Goal: Task Accomplishment & Management: Manage account settings

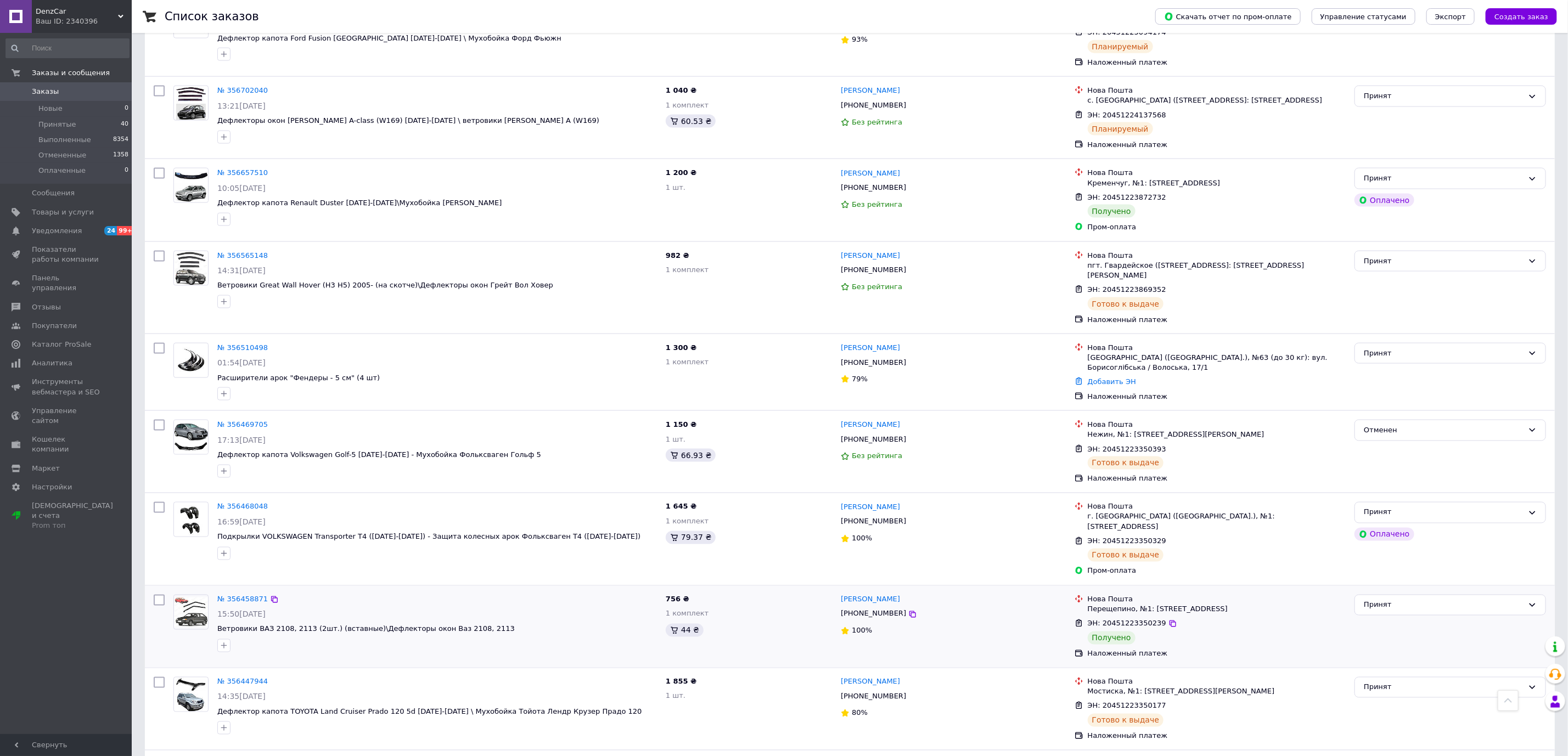
scroll to position [1152, 0]
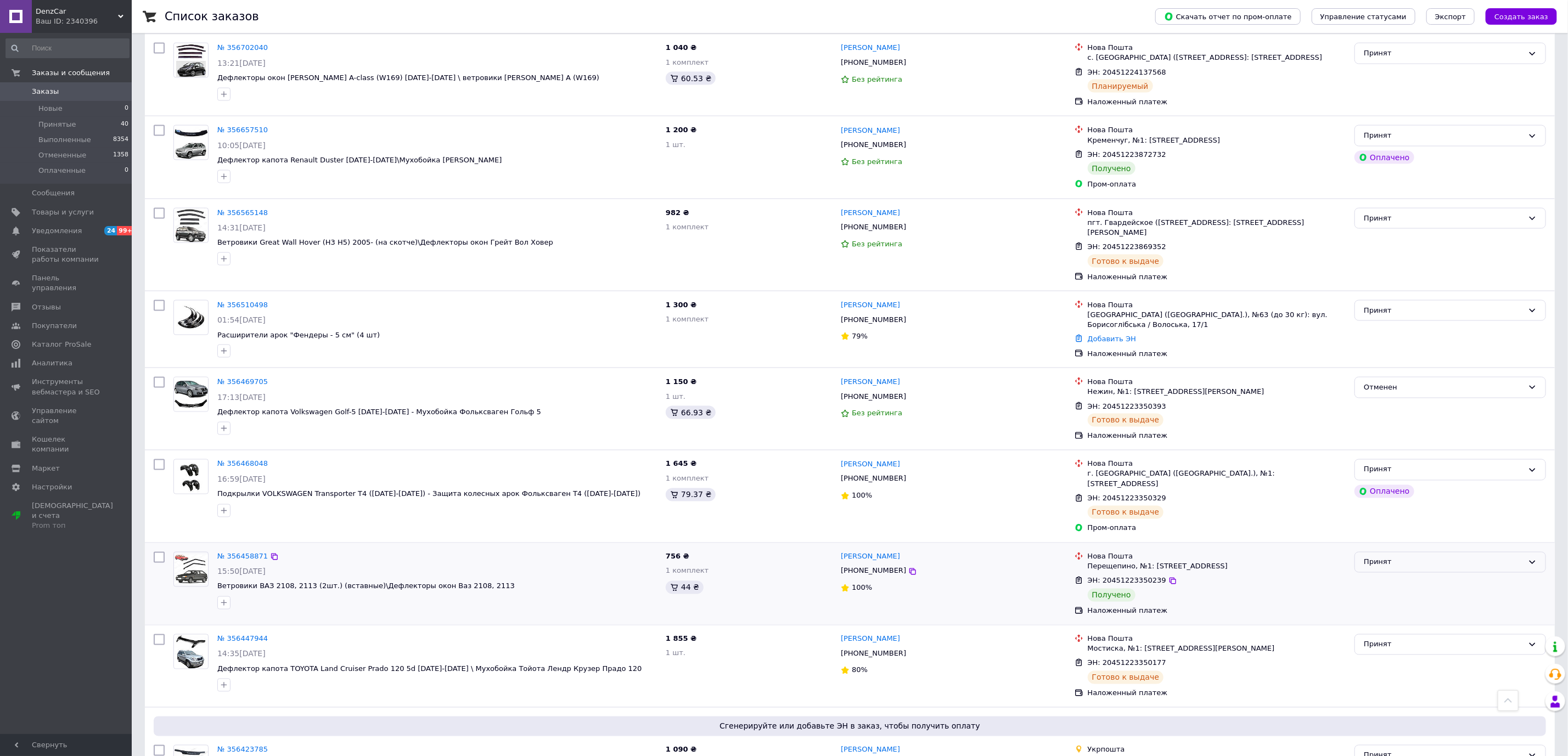
click at [1390, 557] on div "Принят" at bounding box center [1444, 562] width 160 height 11
click at [1388, 575] on li "Выполнен" at bounding box center [1450, 585] width 190 height 21
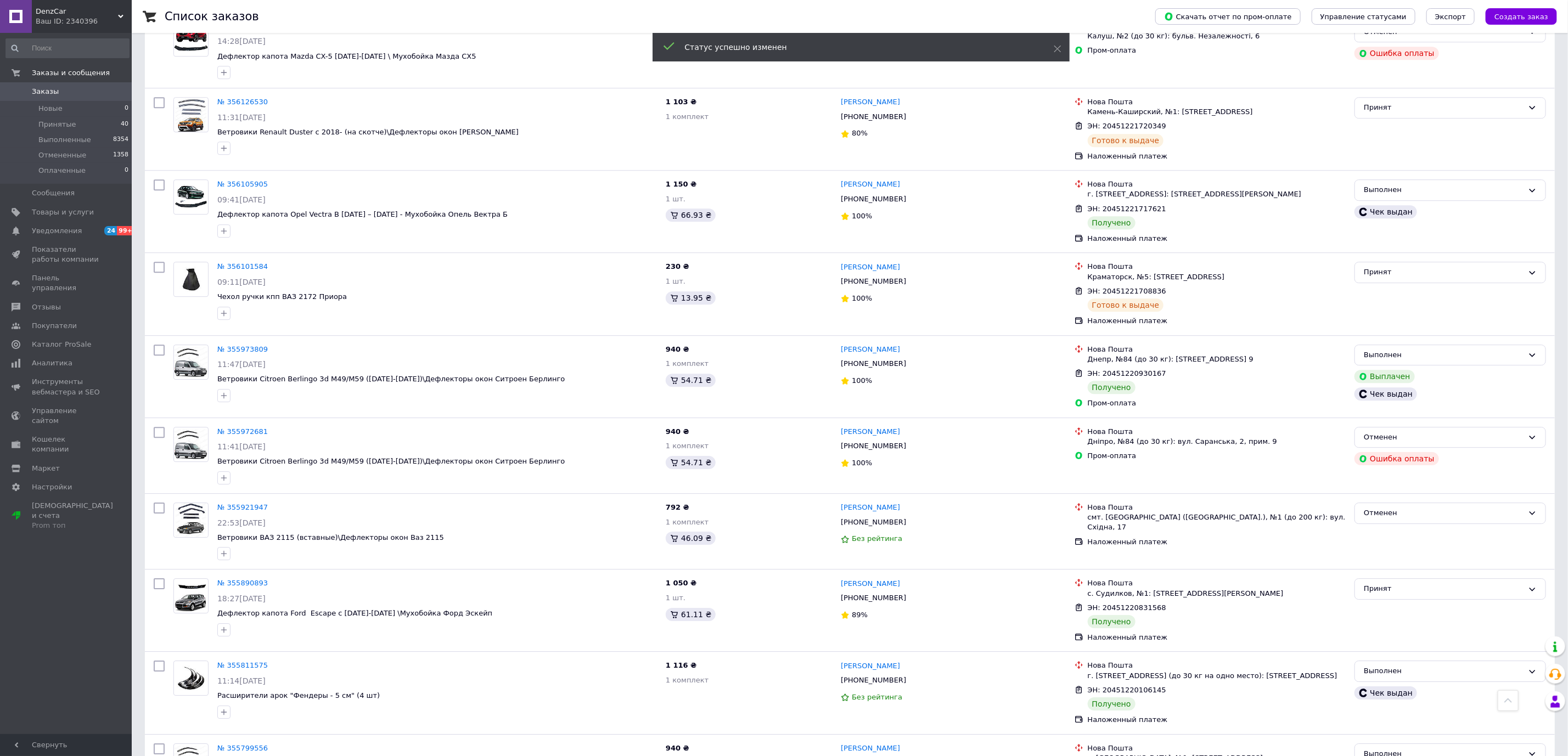
scroll to position [2305, 0]
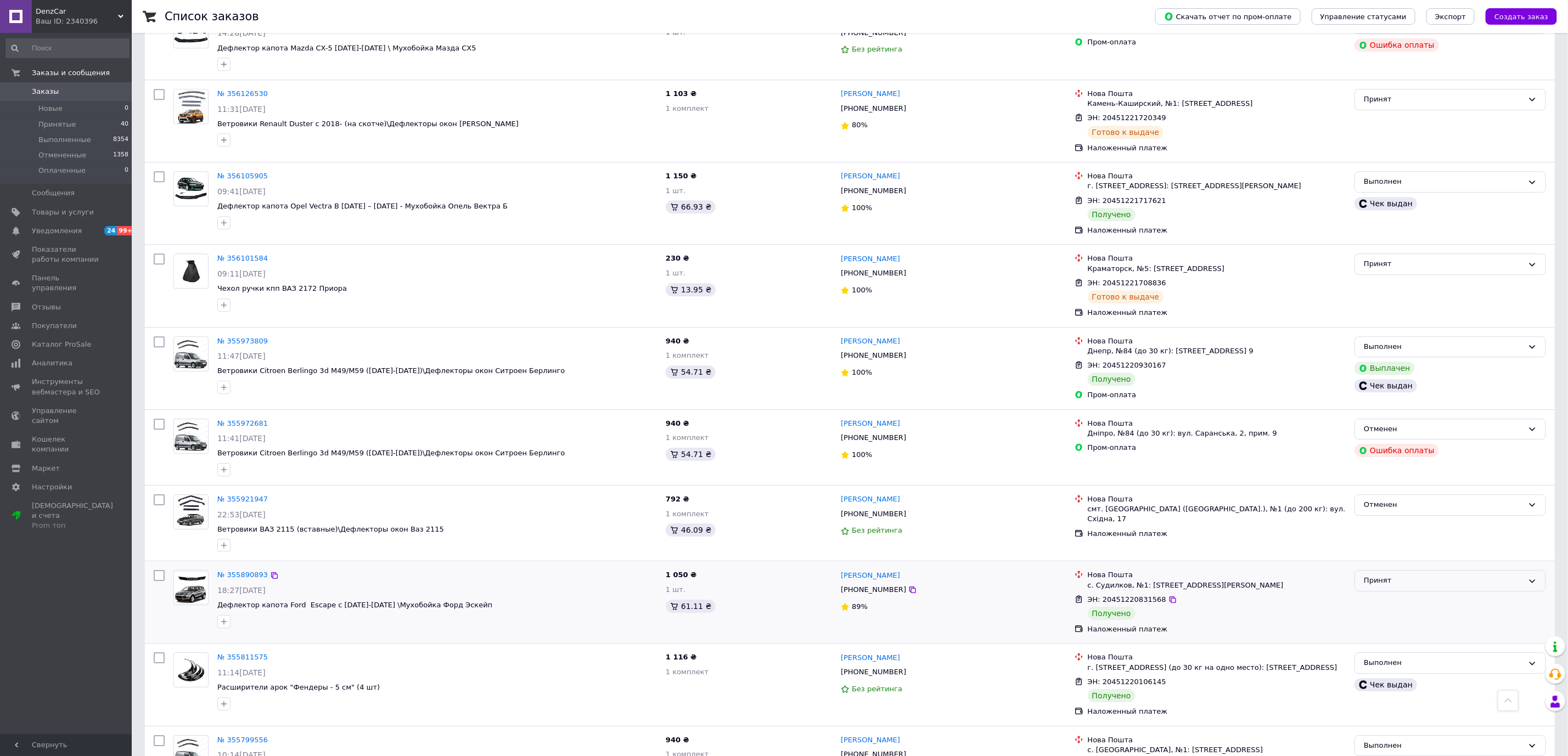
click at [1393, 575] on div "Принят" at bounding box center [1444, 580] width 160 height 11
click at [1392, 594] on li "Выполнен" at bounding box center [1450, 604] width 190 height 21
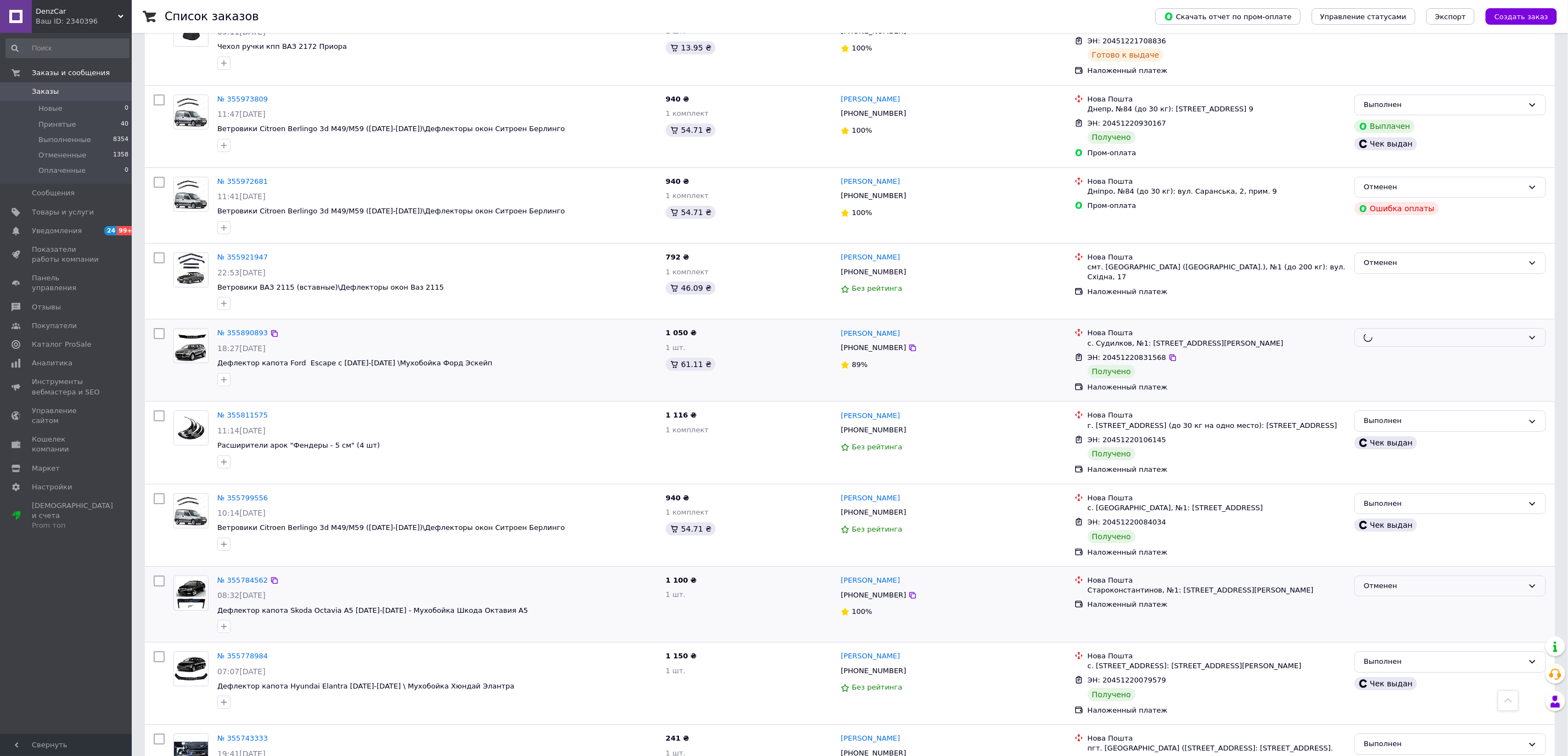
scroll to position [2552, 0]
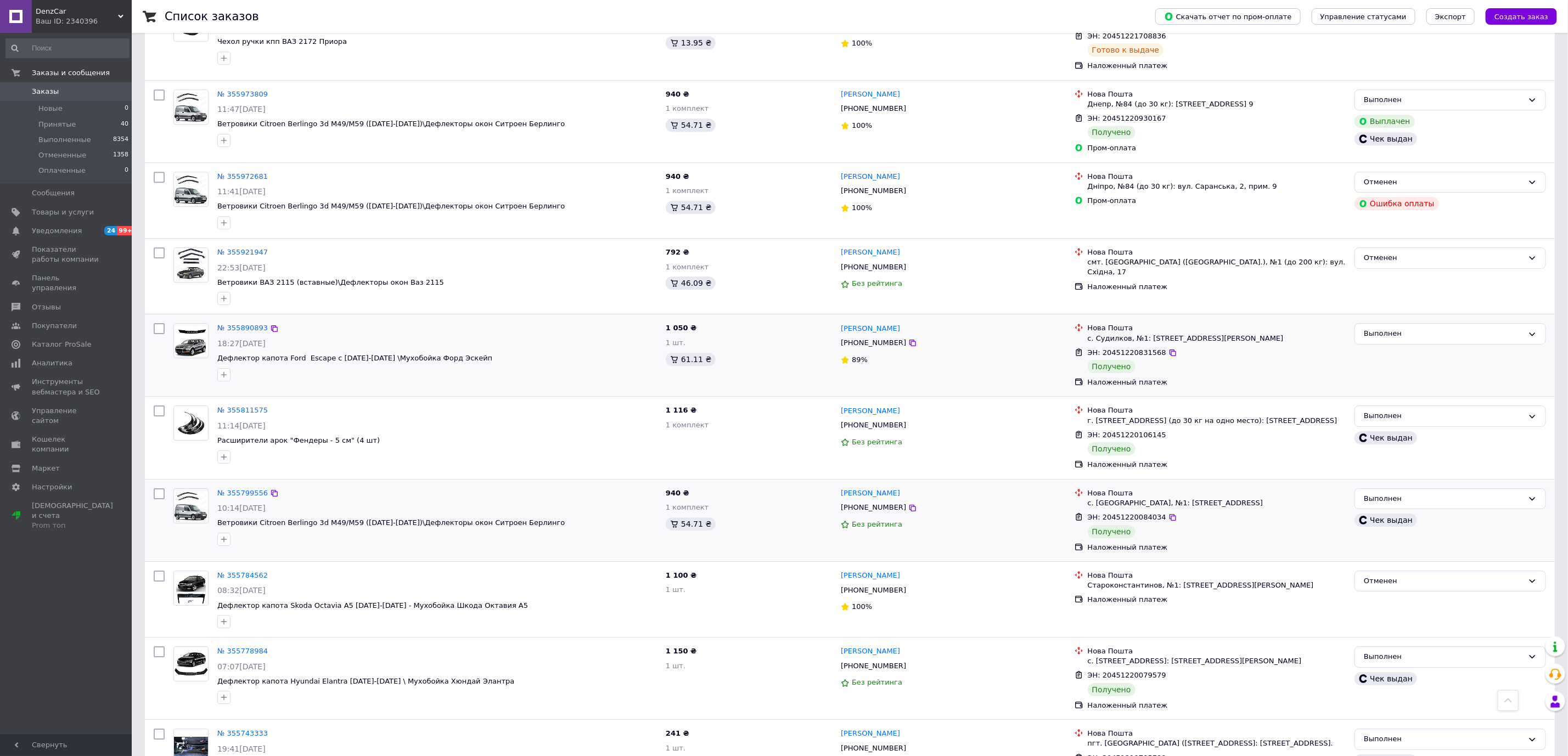
click at [1411, 506] on div "Выполнен [PERSON_NAME] выдан" at bounding box center [1450, 520] width 200 height 73
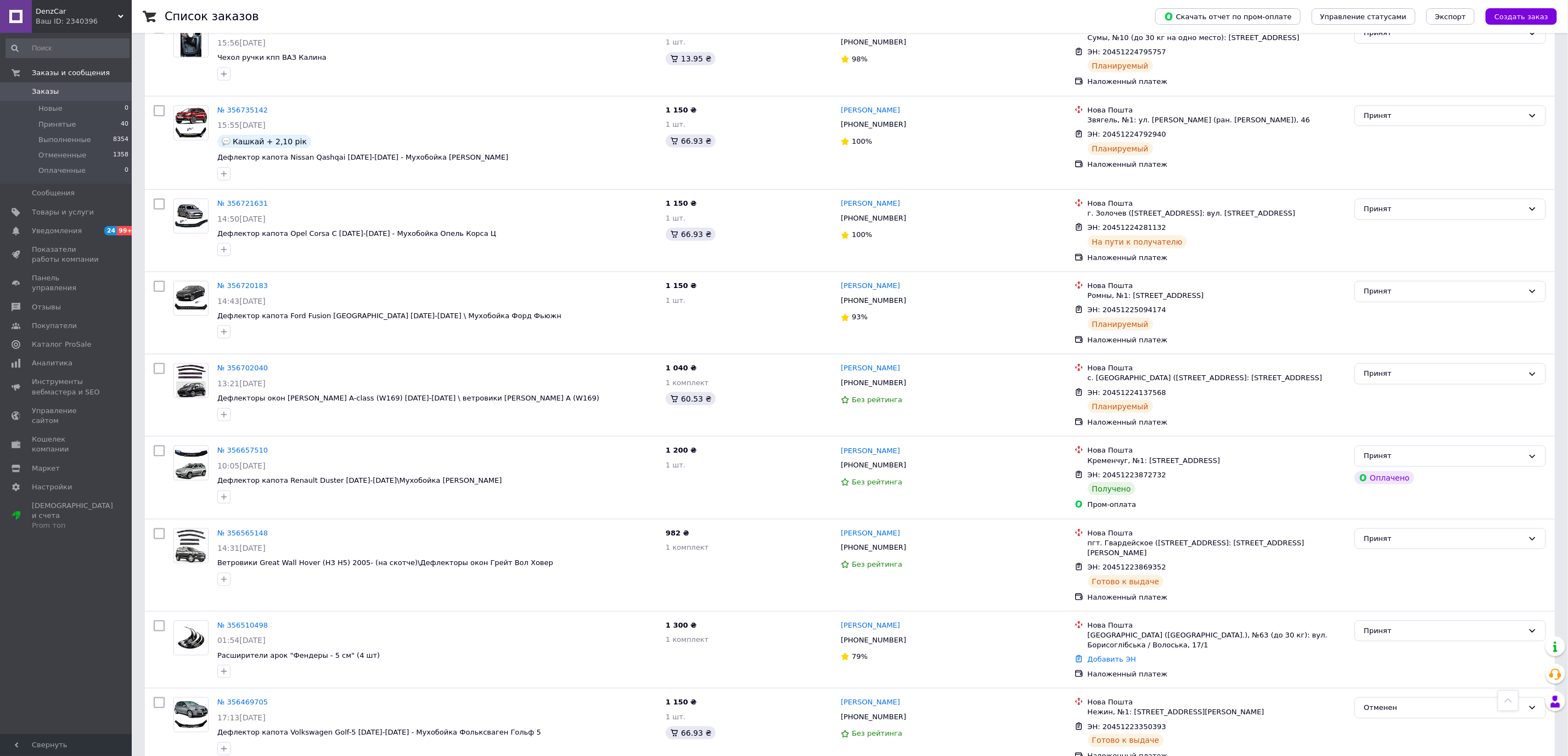
scroll to position [905, 0]
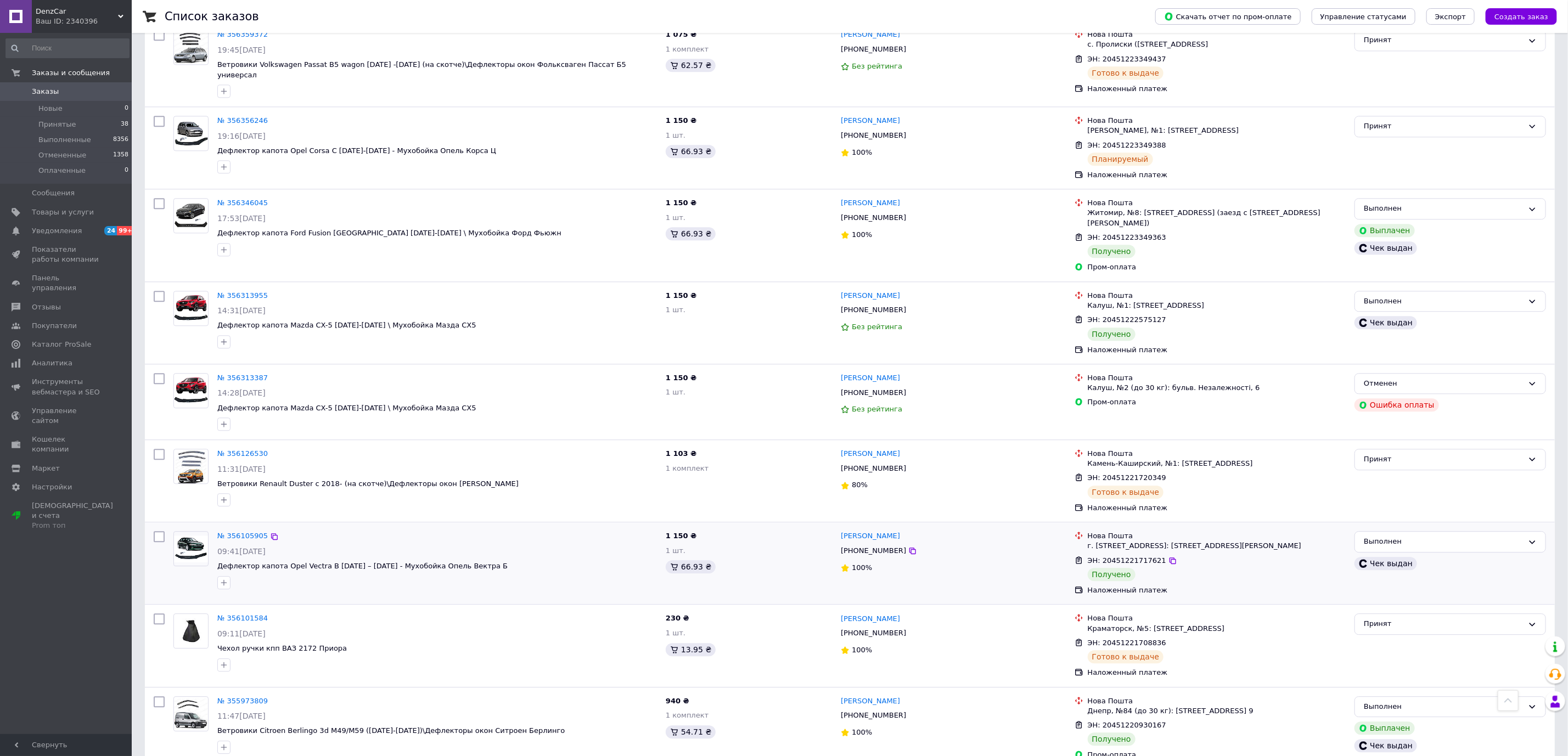
scroll to position [1564, 0]
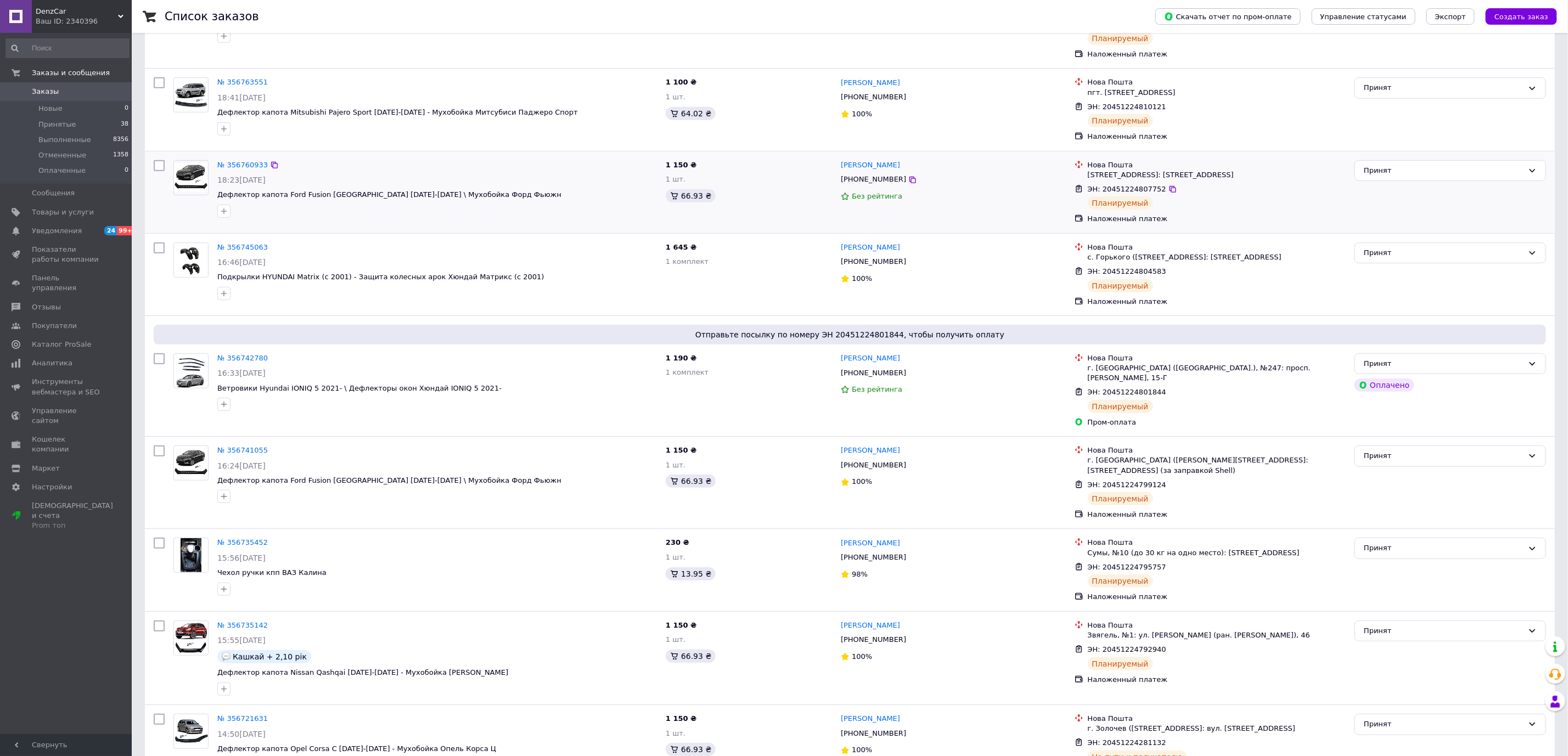
scroll to position [329, 0]
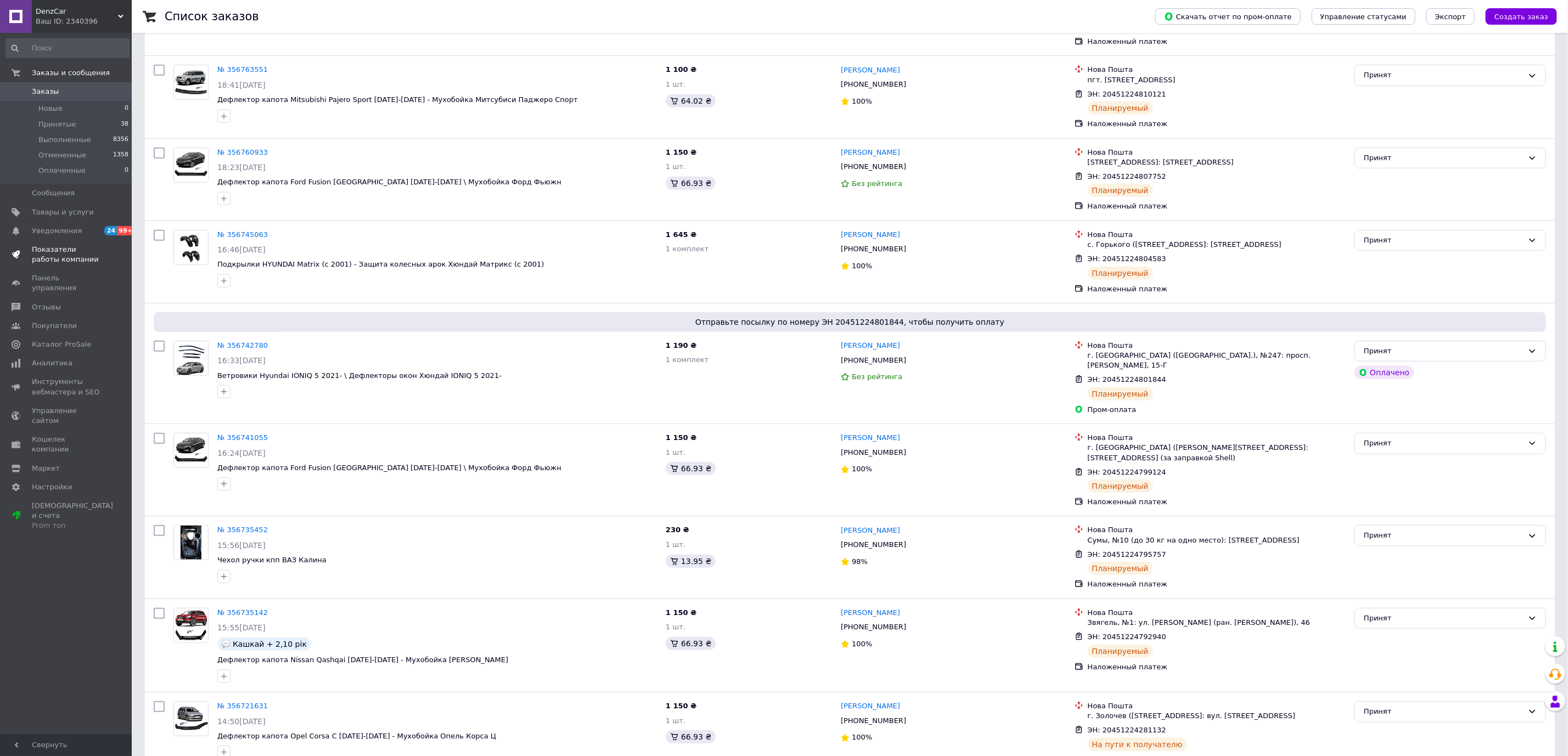
click at [95, 246] on span "Показатели работы компании" at bounding box center [67, 255] width 70 height 20
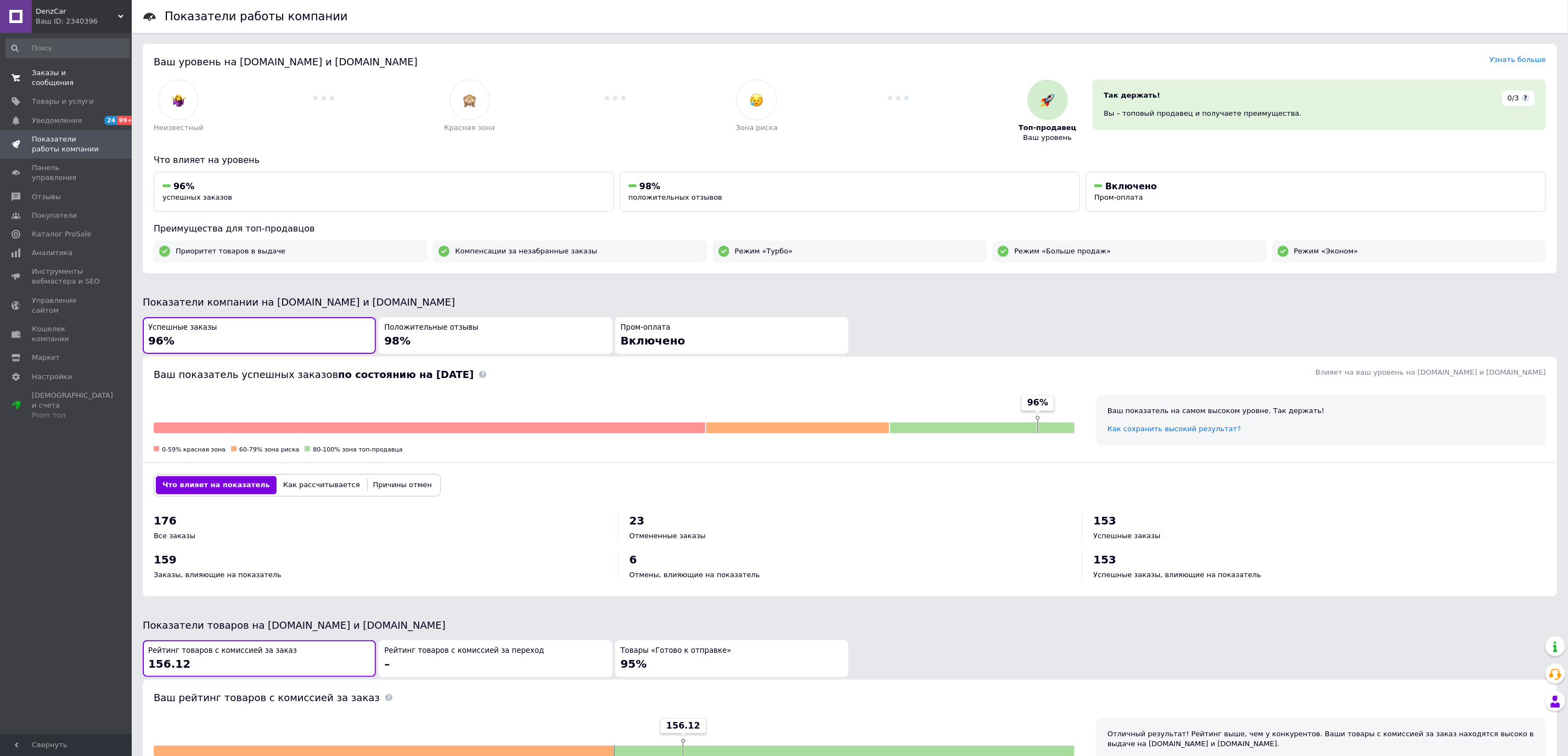
click at [40, 73] on span "Заказы и сообщения" at bounding box center [67, 78] width 70 height 20
